Goal: Navigation & Orientation: Find specific page/section

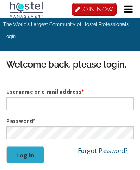
click at [9, 37] on link "Login" at bounding box center [9, 37] width 13 height 6
